Goal: Task Accomplishment & Management: Use online tool/utility

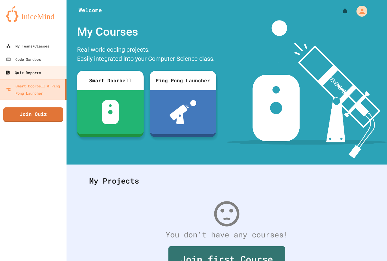
click at [35, 73] on div "Quiz Reports" at bounding box center [23, 73] width 36 height 8
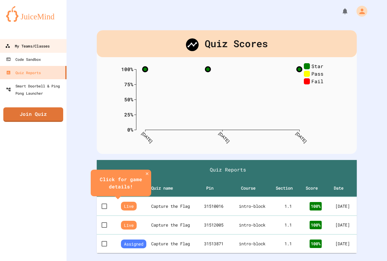
click at [39, 46] on div "My Teams/Classes" at bounding box center [27, 46] width 44 height 8
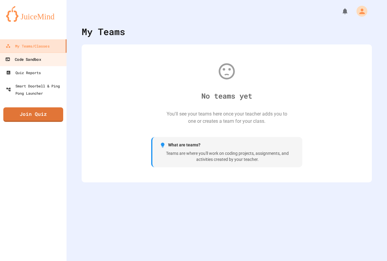
click at [39, 57] on div "Code Sandbox" at bounding box center [23, 60] width 36 height 8
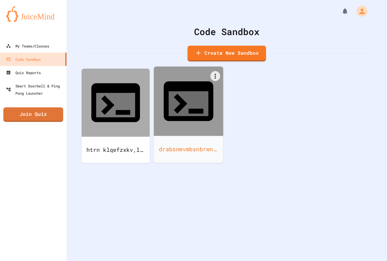
click at [169, 136] on div "drabsnmvmbsnbrwnbawmdsz nbnhkjzmc xbnvzm" at bounding box center [189, 149] width 70 height 27
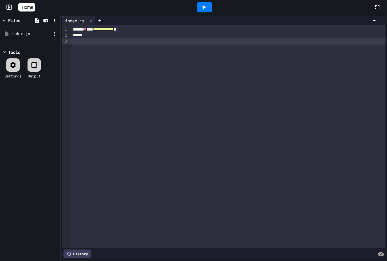
drag, startPoint x: 100, startPoint y: 40, endPoint x: 5, endPoint y: 37, distance: 94.4
click at [3, 38] on div "**********" at bounding box center [193, 138] width 387 height 246
click at [33, 6] on span "Home" at bounding box center [27, 7] width 11 height 6
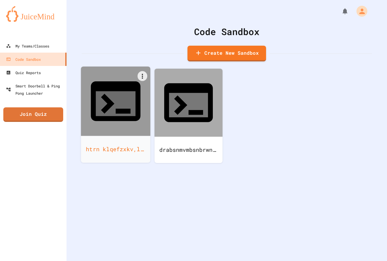
click at [107, 81] on icon at bounding box center [116, 101] width 50 height 40
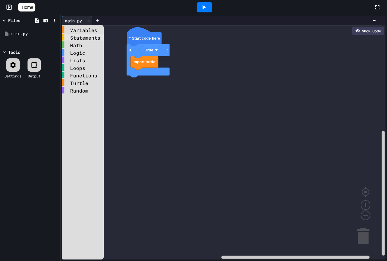
click at [74, 35] on div "Statements" at bounding box center [83, 37] width 42 height 7
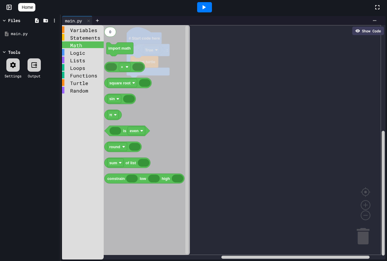
click at [71, 45] on div "Math" at bounding box center [83, 44] width 42 height 7
click at [71, 49] on div "Math" at bounding box center [83, 45] width 42 height 8
click at [33, 7] on span "Home" at bounding box center [27, 7] width 11 height 6
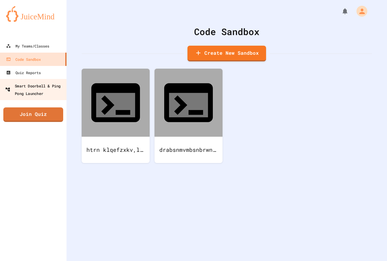
click at [54, 85] on div "Smart Doorbell & Ping Pong Launcher" at bounding box center [35, 89] width 60 height 15
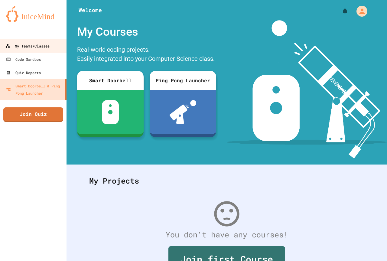
click at [50, 39] on link "My Teams/Classes" at bounding box center [33, 46] width 69 height 14
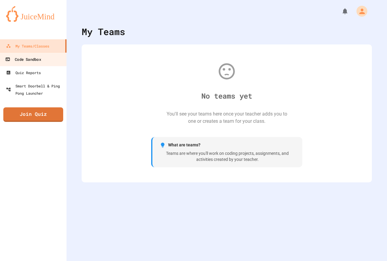
click at [35, 62] on div "Code Sandbox" at bounding box center [23, 60] width 36 height 8
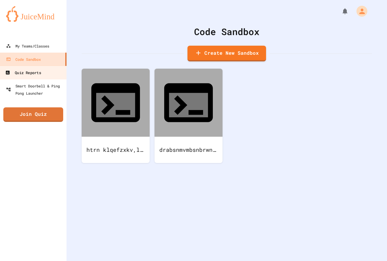
click at [33, 76] on div "Quiz Reports" at bounding box center [23, 73] width 36 height 8
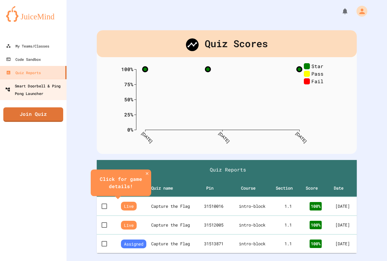
click at [33, 89] on div "Smart Doorbell & Ping Pong Launcher" at bounding box center [35, 89] width 60 height 15
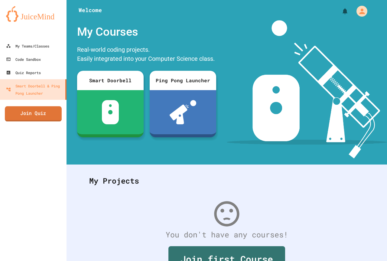
click at [37, 113] on link "Join Quiz" at bounding box center [33, 113] width 57 height 15
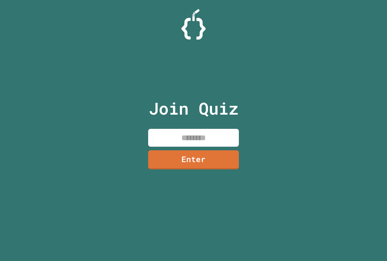
drag, startPoint x: 166, startPoint y: 136, endPoint x: 60, endPoint y: 137, distance: 105.9
click at [165, 135] on input at bounding box center [193, 138] width 91 height 18
type input "********"
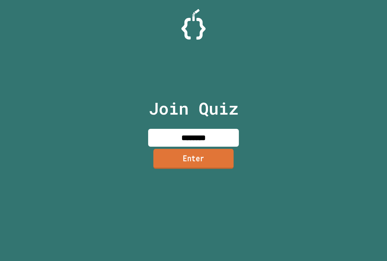
click at [203, 166] on link "Enter" at bounding box center [193, 159] width 80 height 20
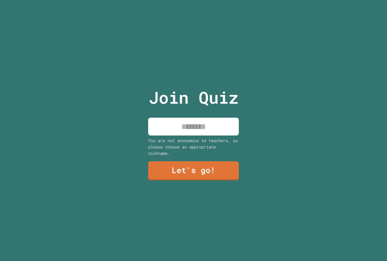
click at [192, 126] on input at bounding box center [193, 127] width 91 height 18
type input "**********"
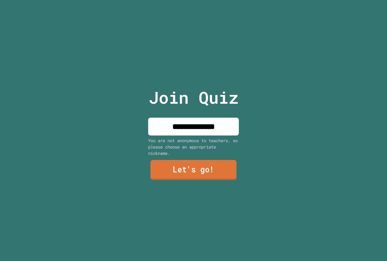
click at [201, 165] on link "Let's go!" at bounding box center [194, 170] width 86 height 20
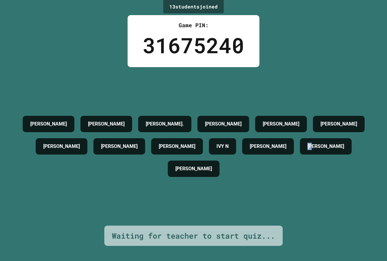
drag, startPoint x: 311, startPoint y: 156, endPoint x: 261, endPoint y: 153, distance: 50.0
click at [261, 153] on div "AUSTIN HOWARD JASON C MAISIE BROOKS. LEONEL TROY HILL TRISTAN WELLS ARBELLA CUL…" at bounding box center [193, 146] width 357 height 67
click at [72, 49] on div "13 student s joined Game PIN: 31675240 AUSTIN HOWARD JASON C MAISIE BROOKS. LEO…" at bounding box center [193, 130] width 387 height 261
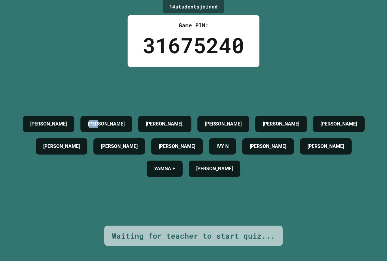
drag, startPoint x: 148, startPoint y: 101, endPoint x: 171, endPoint y: 104, distance: 22.5
click at [125, 120] on h4 "JASON C" at bounding box center [106, 123] width 37 height 7
click at [125, 113] on div "AUSTIN HOWARD JASON C MAISIE BROOKS. LEONEL TROY HILL TRISTAN WELLS ARBELLA CUL…" at bounding box center [193, 146] width 357 height 67
drag, startPoint x: 147, startPoint y: 102, endPoint x: 197, endPoint y: 102, distance: 50.5
click at [197, 113] on div "AUSTIN HOWARD JASON C MAISIE BROOKS. LEONEL TROY HILL TRISTAN WELLS ARBELLA CUL…" at bounding box center [193, 146] width 357 height 67
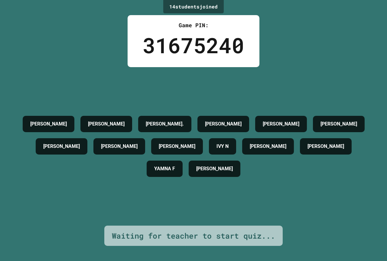
click at [106, 50] on div "14 student s joined Game PIN: 31675240 AUSTIN HOWARD JASON C MAISIE BROOKS. LEO…" at bounding box center [193, 130] width 387 height 261
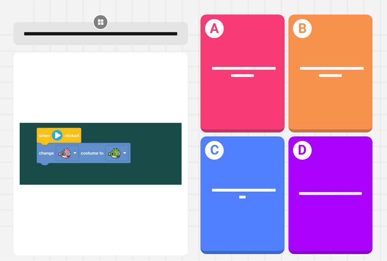
drag, startPoint x: 35, startPoint y: 80, endPoint x: 79, endPoint y: 120, distance: 59.5
click at [79, 120] on img at bounding box center [101, 154] width 162 height 188
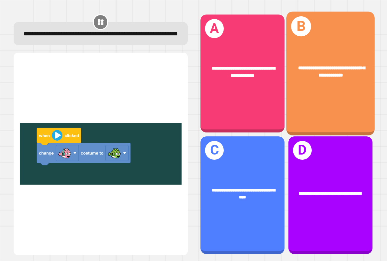
drag, startPoint x: 324, startPoint y: 31, endPoint x: 318, endPoint y: 70, distance: 38.8
click at [318, 70] on div "**********" at bounding box center [330, 74] width 88 height 124
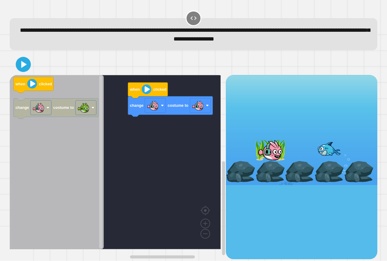
click at [194, 114] on div "when clicked change costume to when clicked change costume to" at bounding box center [118, 167] width 216 height 184
click at [200, 109] on image "Blockly Workspace" at bounding box center [198, 106] width 12 height 12
click at [207, 107] on image "Blockly Workspace" at bounding box center [207, 105] width 3 height 3
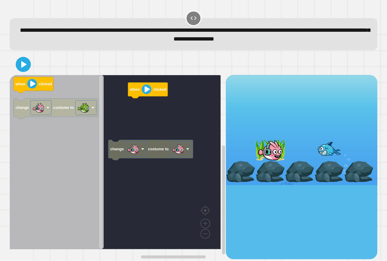
click at [133, 105] on div "when clicked change costume to when clicked change costume to" at bounding box center [118, 167] width 216 height 184
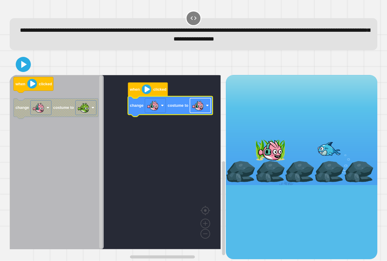
click at [205, 109] on rect "Blockly Workspace" at bounding box center [200, 105] width 21 height 15
click at [258, 143] on div at bounding box center [271, 149] width 30 height 21
click at [178, 108] on text "costume to" at bounding box center [178, 105] width 21 height 5
click at [163, 108] on rect "Blockly Workspace" at bounding box center [155, 105] width 21 height 15
click at [210, 105] on rect "Blockly Workspace" at bounding box center [200, 105] width 21 height 15
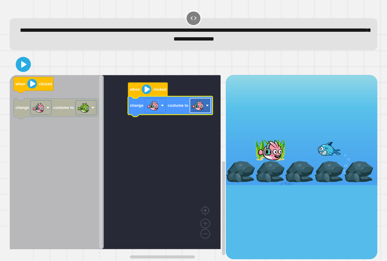
click at [207, 105] on image "Blockly Workspace" at bounding box center [207, 105] width 3 height 3
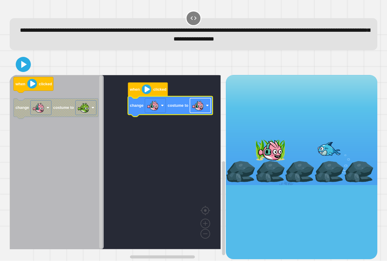
click at [207, 105] on image "Blockly Workspace" at bounding box center [207, 105] width 3 height 3
click at [207, 106] on image "Blockly Workspace" at bounding box center [207, 105] width 3 height 3
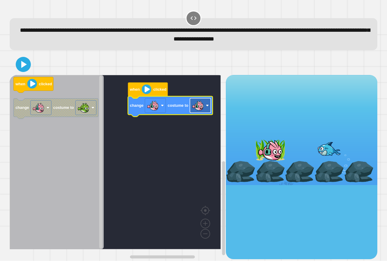
click at [207, 106] on image "Blockly Workspace" at bounding box center [207, 105] width 3 height 3
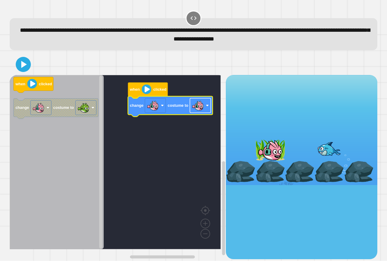
click at [206, 106] on image "Blockly Workspace" at bounding box center [207, 105] width 3 height 3
click at [208, 104] on rect "Blockly Workspace" at bounding box center [200, 105] width 21 height 15
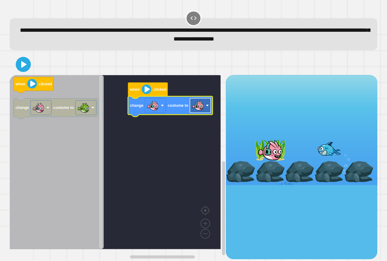
click at [208, 104] on rect "Blockly Workspace" at bounding box center [200, 105] width 21 height 15
click at [207, 212] on image "Blockly Workspace" at bounding box center [215, 197] width 29 height 38
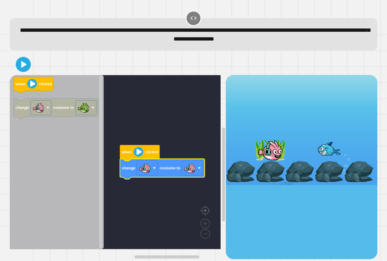
click at [207, 212] on image "Blockly Workspace" at bounding box center [215, 197] width 29 height 38
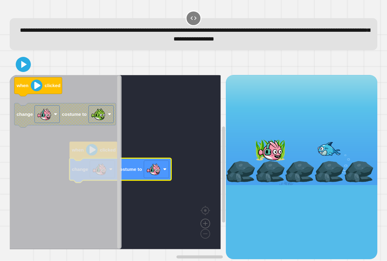
click at [207, 220] on image "Blockly Workspace" at bounding box center [205, 210] width 29 height 38
click at [205, 217] on rect "Blockly Workspace" at bounding box center [115, 162] width 211 height 174
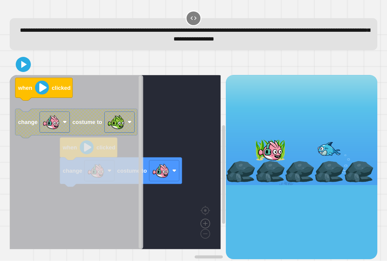
click at [203, 222] on image "Blockly Workspace" at bounding box center [205, 210] width 29 height 38
click at [204, 236] on image "Blockly Workspace" at bounding box center [195, 220] width 29 height 38
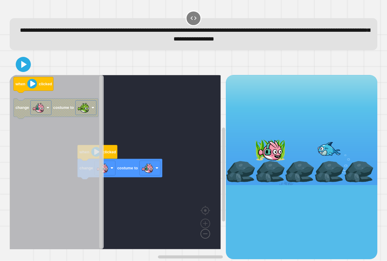
click at [204, 236] on image "Blockly Workspace" at bounding box center [195, 220] width 29 height 38
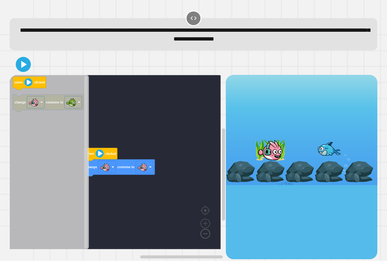
click at [204, 236] on image "Blockly Workspace" at bounding box center [195, 220] width 29 height 38
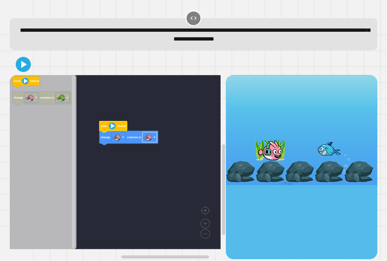
click at [153, 139] on rect "Blockly Workspace" at bounding box center [149, 137] width 15 height 10
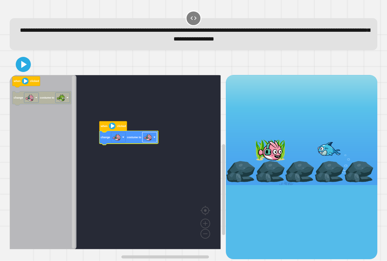
click at [153, 139] on rect "Blockly Workspace" at bounding box center [149, 137] width 15 height 10
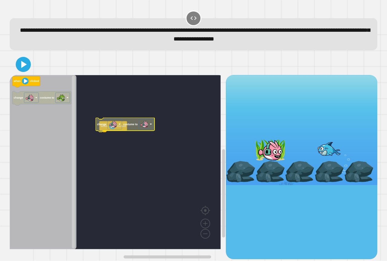
click at [150, 120] on icon "Blockly Workspace" at bounding box center [125, 125] width 59 height 14
click at [150, 125] on rect "Blockly Workspace" at bounding box center [146, 124] width 15 height 10
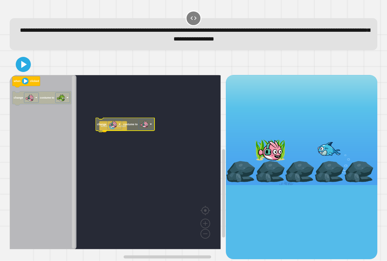
click at [150, 125] on rect "Blockly Workspace" at bounding box center [146, 124] width 15 height 10
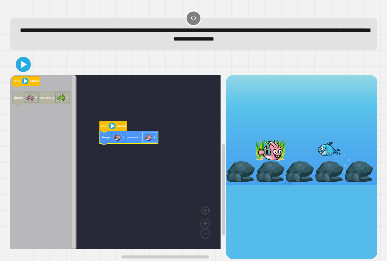
click at [148, 140] on image "Blockly Workspace" at bounding box center [148, 137] width 8 height 8
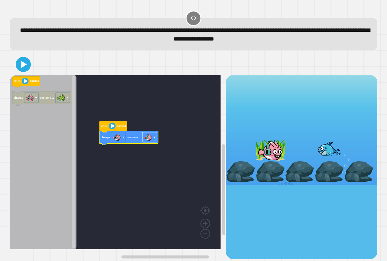
click at [154, 139] on rect "Blockly Workspace" at bounding box center [149, 137] width 15 height 10
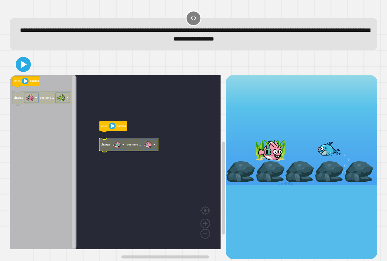
click at [154, 145] on image "Blockly Workspace" at bounding box center [155, 145] width 2 height 2
click at [256, 149] on div at bounding box center [271, 149] width 30 height 21
click at [278, 149] on div at bounding box center [271, 149] width 30 height 21
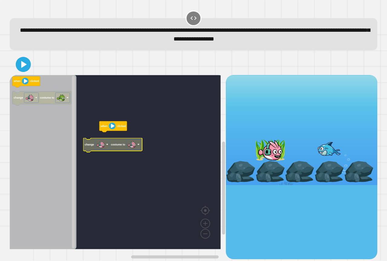
drag, startPoint x: 254, startPoint y: 150, endPoint x: 262, endPoint y: 154, distance: 9.2
click at [262, 154] on div at bounding box center [271, 149] width 30 height 21
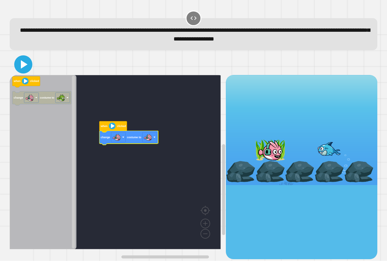
click at [22, 64] on icon at bounding box center [24, 64] width 7 height 8
click at [149, 138] on image "Blockly Workspace" at bounding box center [148, 137] width 8 height 8
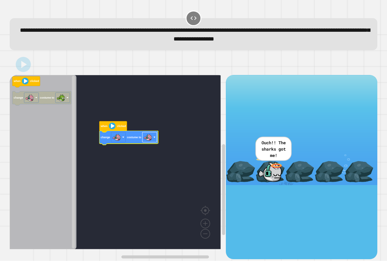
click at [149, 138] on image "Blockly Workspace" at bounding box center [148, 137] width 8 height 8
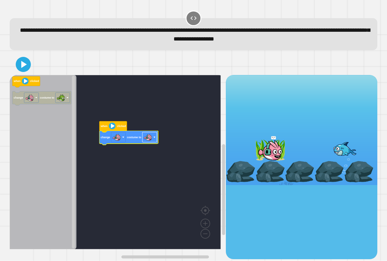
click at [149, 138] on image "Blockly Workspace" at bounding box center [148, 137] width 8 height 8
click at [148, 136] on image "Blockly Workspace" at bounding box center [148, 137] width 8 height 8
click at [148, 138] on div "when clicked change costume to when clicked change costume to" at bounding box center [118, 167] width 216 height 184
click at [131, 150] on div "when clicked change costume to when clicked change costume to" at bounding box center [118, 167] width 216 height 184
click at [148, 136] on image "Blockly Workspace" at bounding box center [148, 137] width 8 height 8
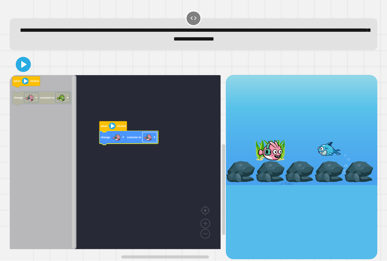
click at [148, 136] on image "Blockly Workspace" at bounding box center [148, 137] width 8 height 8
click at [150, 138] on image "Blockly Workspace" at bounding box center [148, 137] width 8 height 8
click at [156, 139] on rect "Blockly Workspace" at bounding box center [149, 137] width 15 height 10
click at [155, 139] on image "Blockly Workspace" at bounding box center [155, 137] width 2 height 2
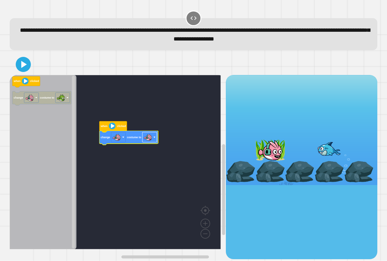
click at [155, 139] on image "Blockly Workspace" at bounding box center [155, 137] width 2 height 2
click at [145, 135] on div "**********" at bounding box center [193, 130] width 387 height 261
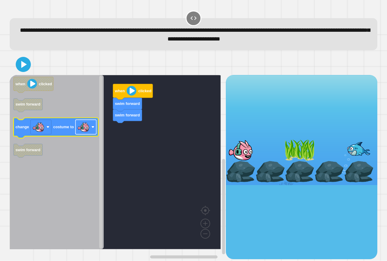
click at [91, 126] on rect "Blockly Workspace" at bounding box center [86, 127] width 21 height 15
click at [93, 128] on image "Blockly Workspace" at bounding box center [93, 127] width 3 height 3
click at [91, 128] on rect "Blockly Workspace" at bounding box center [86, 127] width 21 height 15
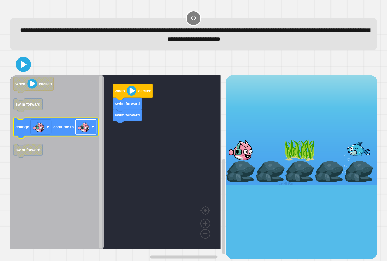
click at [91, 128] on rect "Blockly Workspace" at bounding box center [86, 127] width 21 height 15
click at [85, 128] on image "Blockly Workspace" at bounding box center [83, 127] width 12 height 12
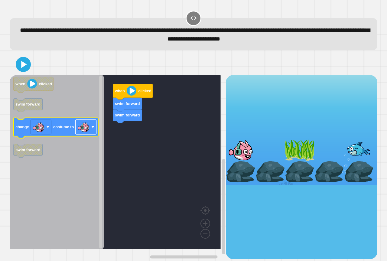
click at [85, 128] on image "Blockly Workspace" at bounding box center [83, 127] width 12 height 12
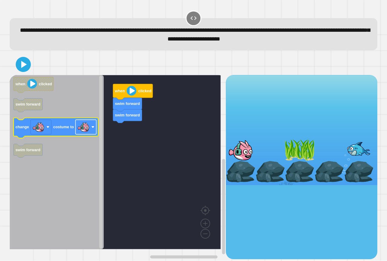
click at [85, 128] on image "Blockly Workspace" at bounding box center [83, 127] width 12 height 12
click at [81, 128] on image "Blockly Workspace" at bounding box center [83, 127] width 12 height 12
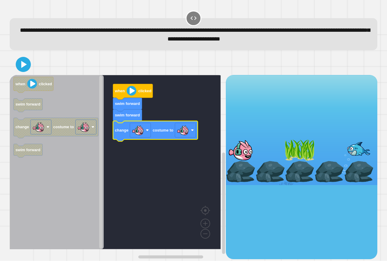
click at [175, 134] on icon "Blockly Workspace" at bounding box center [155, 131] width 85 height 20
click at [177, 133] on image "Blockly Workspace" at bounding box center [183, 130] width 12 height 12
click at [188, 130] on image "Blockly Workspace" at bounding box center [183, 130] width 12 height 12
click at [190, 130] on rect "Blockly Workspace" at bounding box center [185, 130] width 21 height 15
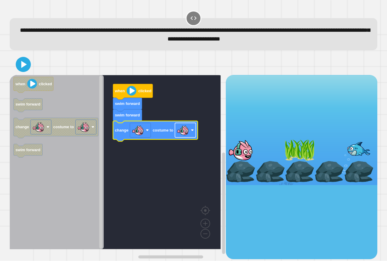
click at [190, 130] on rect "Blockly Workspace" at bounding box center [185, 130] width 21 height 15
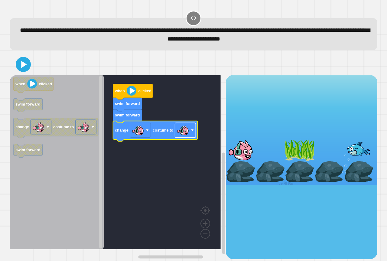
click at [190, 130] on rect "Blockly Workspace" at bounding box center [185, 130] width 21 height 15
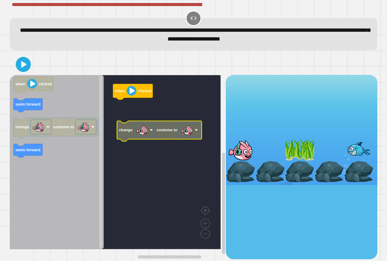
click at [191, 132] on image "Blockly Workspace" at bounding box center [187, 130] width 12 height 12
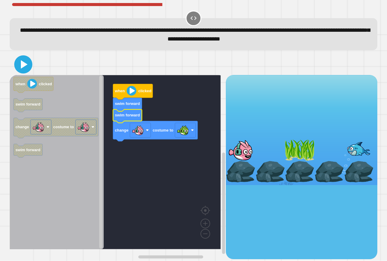
click at [26, 66] on icon at bounding box center [24, 64] width 7 height 8
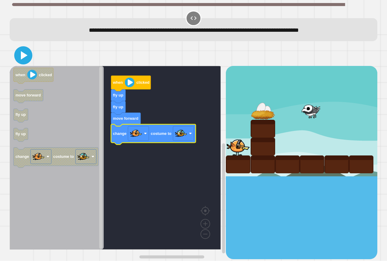
click at [28, 55] on icon at bounding box center [23, 55] width 15 height 15
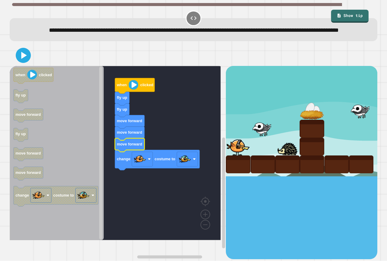
click at [18, 66] on div at bounding box center [194, 55] width 368 height 21
click at [19, 63] on icon at bounding box center [23, 55] width 15 height 15
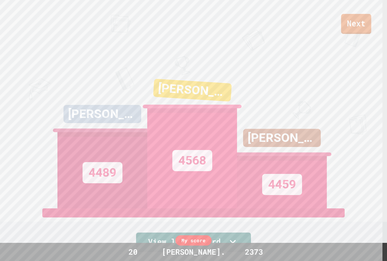
click at [357, 29] on link "Next" at bounding box center [356, 24] width 30 height 20
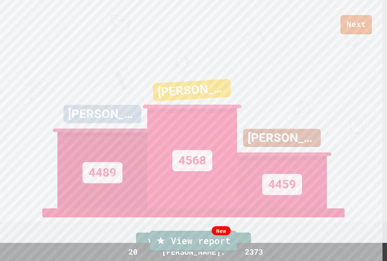
type textarea "**********"
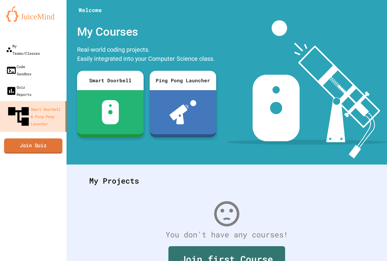
click at [47, 138] on link "Join Quiz" at bounding box center [33, 145] width 58 height 15
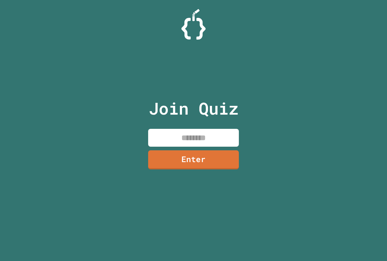
click at [185, 135] on input at bounding box center [193, 138] width 91 height 18
type input "********"
click at [189, 156] on link "Enter" at bounding box center [194, 159] width 90 height 20
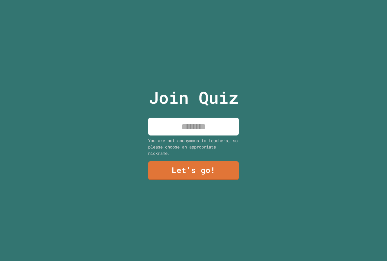
click at [209, 118] on input at bounding box center [193, 127] width 91 height 18
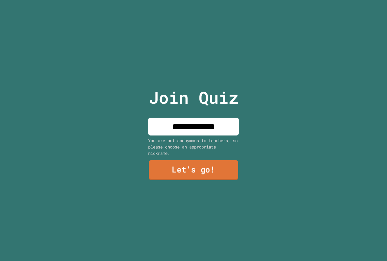
type input "**********"
click at [210, 161] on link "Let's go!" at bounding box center [194, 170] width 90 height 20
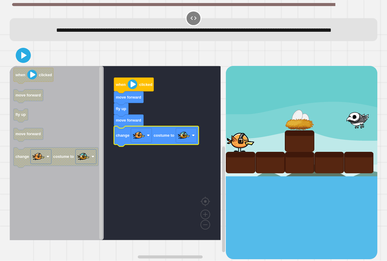
click at [29, 66] on div at bounding box center [194, 55] width 368 height 21
click at [22, 60] on icon at bounding box center [24, 55] width 7 height 8
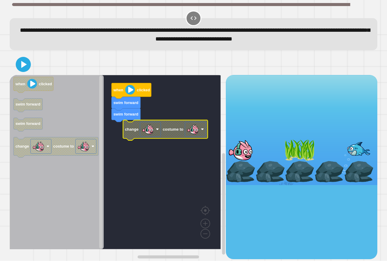
click at [192, 132] on image "Blockly Workspace" at bounding box center [193, 129] width 12 height 12
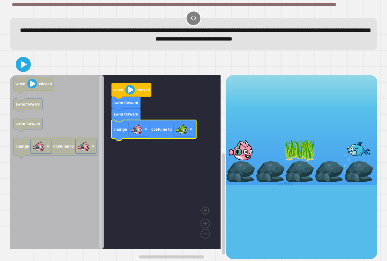
click at [29, 71] on div at bounding box center [194, 64] width 368 height 21
click at [25, 68] on icon at bounding box center [23, 64] width 15 height 15
click at [113, 75] on div at bounding box center [194, 64] width 368 height 21
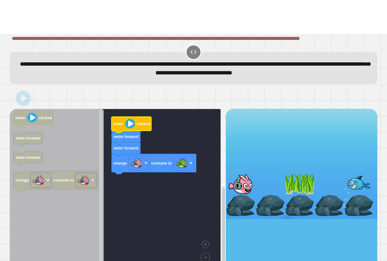
click at [135, 117] on icon "Blockly Workspace" at bounding box center [132, 125] width 40 height 16
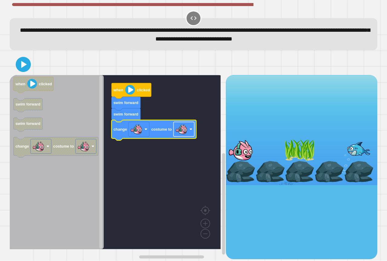
click at [188, 131] on image "Blockly Workspace" at bounding box center [181, 129] width 12 height 12
click at [22, 67] on icon at bounding box center [24, 64] width 6 height 7
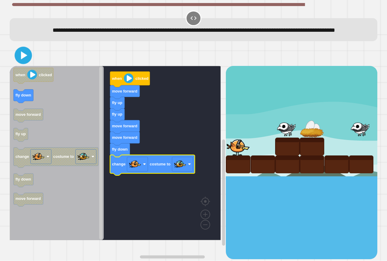
click at [25, 60] on icon at bounding box center [24, 55] width 6 height 8
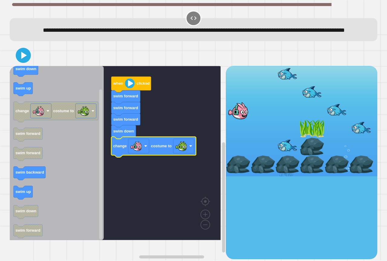
click at [26, 60] on icon at bounding box center [23, 55] width 12 height 12
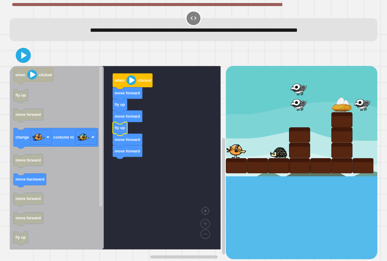
click at [123, 133] on icon "Blockly Workspace" at bounding box center [120, 129] width 15 height 14
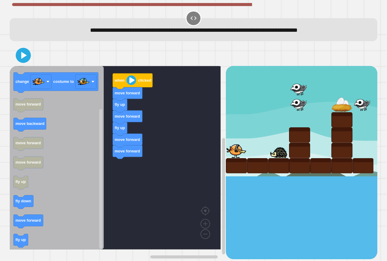
click at [47, 227] on icon "Blockly Workspace" at bounding box center [57, 158] width 94 height 184
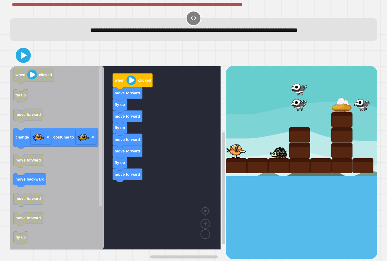
click at [128, 191] on div "when clicked move forward fly up move forward fly up move forward move forward …" at bounding box center [118, 162] width 216 height 193
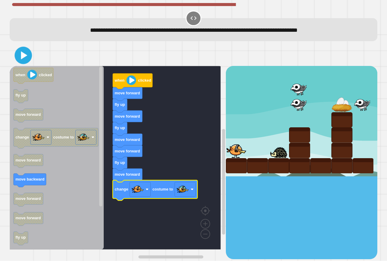
click at [19, 55] on icon at bounding box center [23, 56] width 14 height 14
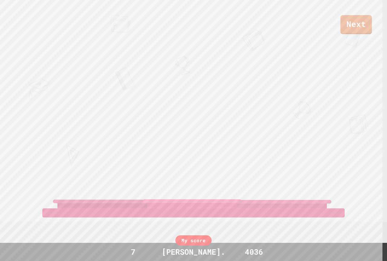
click at [267, 119] on div "Next KINGSTON BAKER TRISTAN WELLS AARON RAMIREZ View leaderboard" at bounding box center [193, 130] width 387 height 261
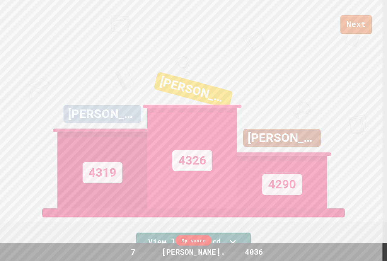
click at [360, 29] on link "Next" at bounding box center [356, 24] width 31 height 19
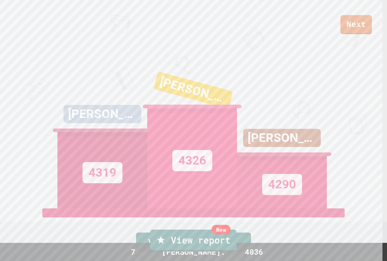
click at [181, 244] on link "New View report" at bounding box center [193, 241] width 86 height 22
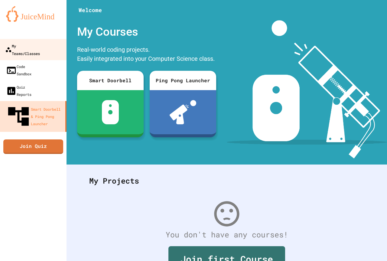
click at [45, 50] on link "My Teams/Classes" at bounding box center [33, 49] width 69 height 21
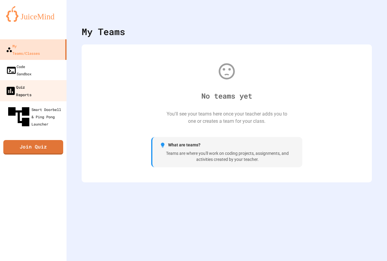
click at [44, 80] on link "Quiz Reports" at bounding box center [33, 90] width 69 height 21
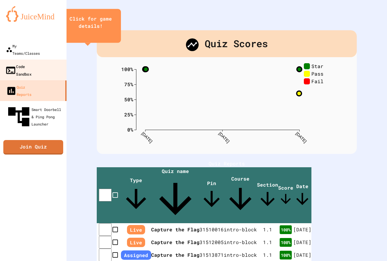
click at [25, 63] on div "Code Sandbox" at bounding box center [18, 70] width 26 height 15
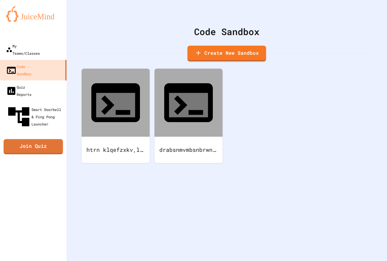
click at [33, 139] on link "Join Quiz" at bounding box center [33, 146] width 59 height 15
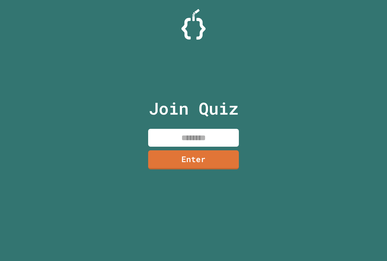
click at [184, 129] on input at bounding box center [193, 138] width 91 height 18
paste input "********"
type input "********"
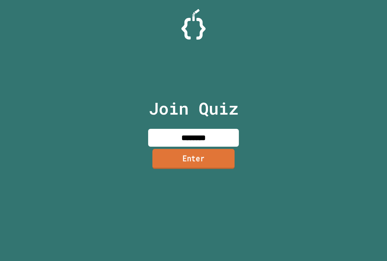
click at [210, 169] on link "Enter" at bounding box center [193, 159] width 82 height 20
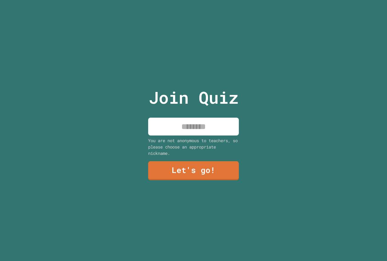
click at [198, 129] on input at bounding box center [193, 127] width 91 height 18
type input "**********"
click at [240, 155] on div "**********" at bounding box center [194, 130] width 102 height 261
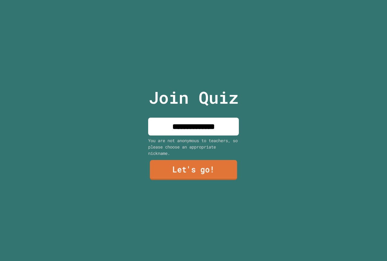
click at [183, 175] on link "Let's go!" at bounding box center [193, 170] width 87 height 20
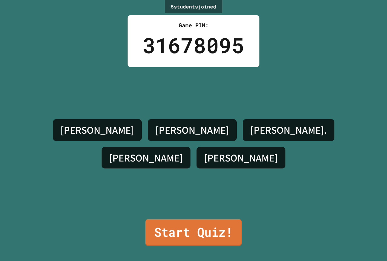
click at [209, 232] on link "Start Quiz!" at bounding box center [193, 232] width 96 height 27
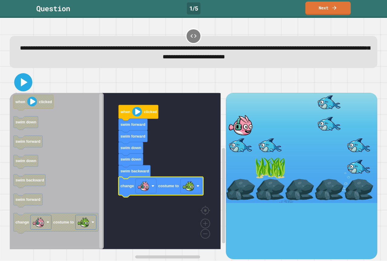
click at [20, 81] on icon at bounding box center [23, 82] width 15 height 15
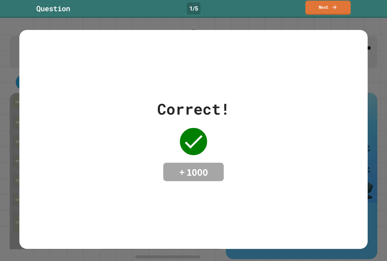
click at [331, 8] on link "Next" at bounding box center [327, 8] width 45 height 14
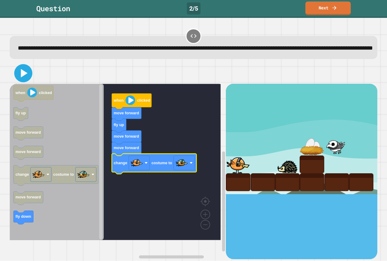
click at [23, 78] on icon at bounding box center [23, 73] width 15 height 15
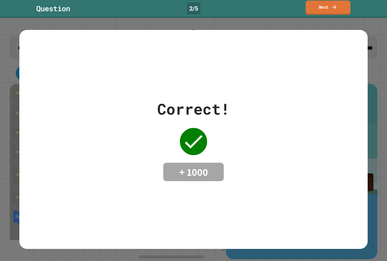
click at [327, 11] on link "Next" at bounding box center [328, 8] width 45 height 14
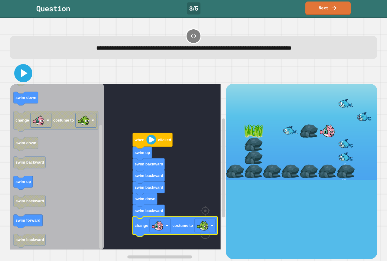
click at [21, 73] on icon at bounding box center [24, 73] width 7 height 8
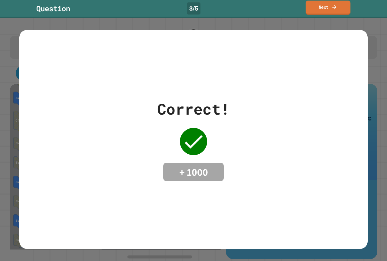
click at [316, 5] on link "Next" at bounding box center [328, 8] width 45 height 14
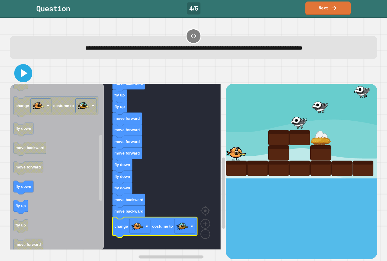
click at [29, 73] on icon at bounding box center [23, 73] width 15 height 15
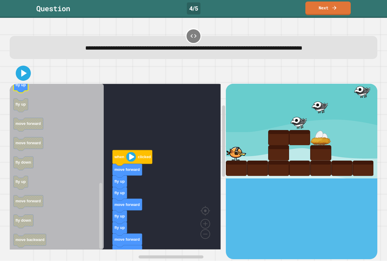
click at [23, 85] on text "fly up" at bounding box center [20, 85] width 10 height 5
click at [25, 75] on icon at bounding box center [24, 73] width 7 height 8
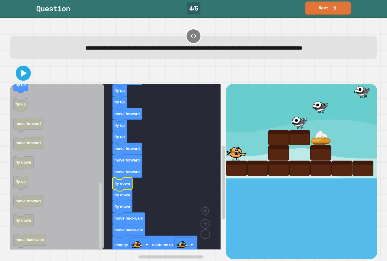
click at [19, 71] on icon at bounding box center [23, 73] width 12 height 12
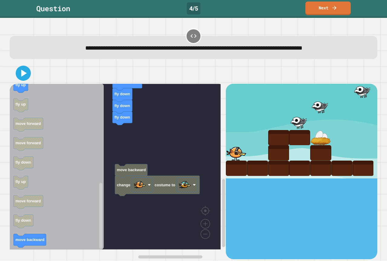
click at [122, 129] on rect "Blockly Workspace" at bounding box center [115, 167] width 211 height 166
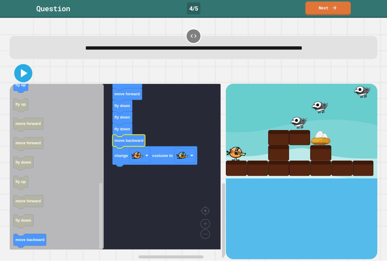
click at [20, 77] on icon at bounding box center [23, 73] width 15 height 15
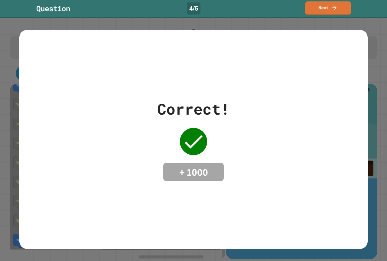
drag, startPoint x: 307, startPoint y: 8, endPoint x: 302, endPoint y: 14, distance: 7.7
click at [307, 8] on link "Next" at bounding box center [328, 8] width 46 height 14
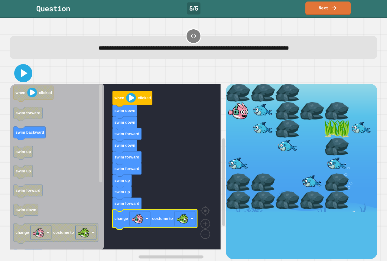
click at [29, 74] on icon at bounding box center [23, 73] width 15 height 15
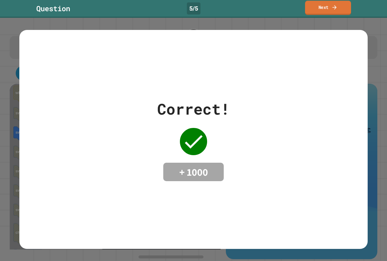
click at [341, 7] on link "Next" at bounding box center [328, 8] width 46 height 14
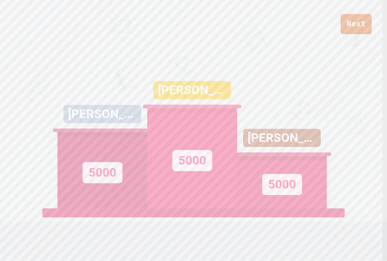
click at [364, 23] on link "Next" at bounding box center [356, 24] width 31 height 20
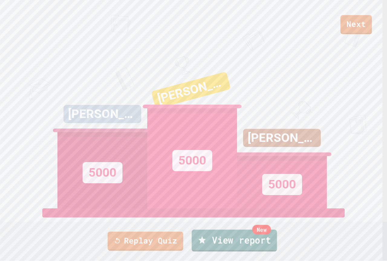
click at [224, 234] on link "New View report" at bounding box center [234, 241] width 85 height 22
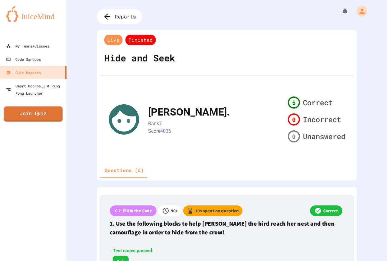
click at [37, 114] on link "Join Quiz" at bounding box center [33, 113] width 59 height 15
